Goal: Task Accomplishment & Management: Use online tool/utility

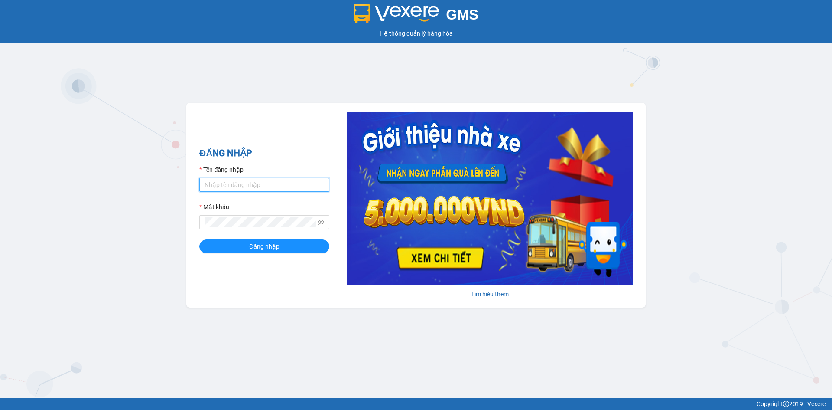
click at [238, 183] on input "Tên đăng nhập" at bounding box center [264, 185] width 130 height 14
click at [278, 182] on input "dangngan.tankimcho" at bounding box center [264, 185] width 130 height 14
type input "dangngan.tankimchi"
click at [199, 239] on button "Đăng nhập" at bounding box center [264, 246] width 130 height 14
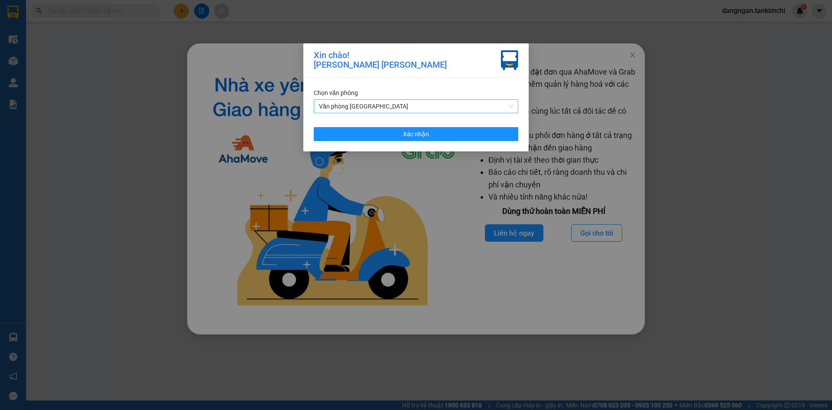
click at [381, 109] on span "Văn phòng Đà Nẵng" at bounding box center [416, 106] width 194 height 13
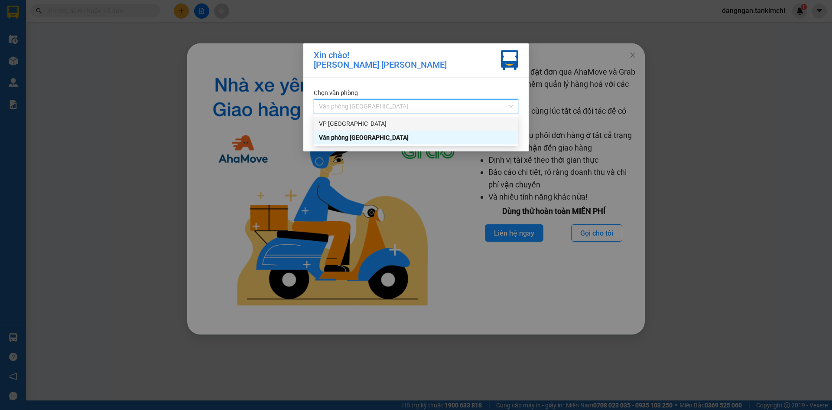
click at [396, 122] on div "VP Đà Lạt" at bounding box center [416, 124] width 194 height 10
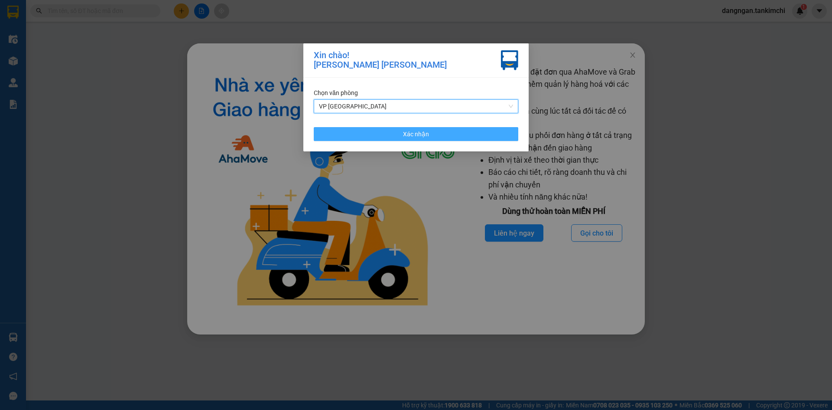
click at [487, 134] on button "Xác nhận" at bounding box center [416, 134] width 205 height 14
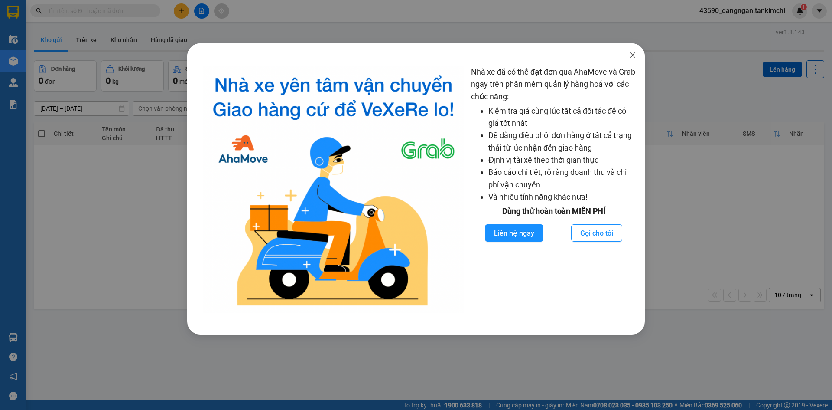
click at [635, 53] on icon "close" at bounding box center [632, 55] width 7 height 7
